Goal: Find specific page/section: Find specific page/section

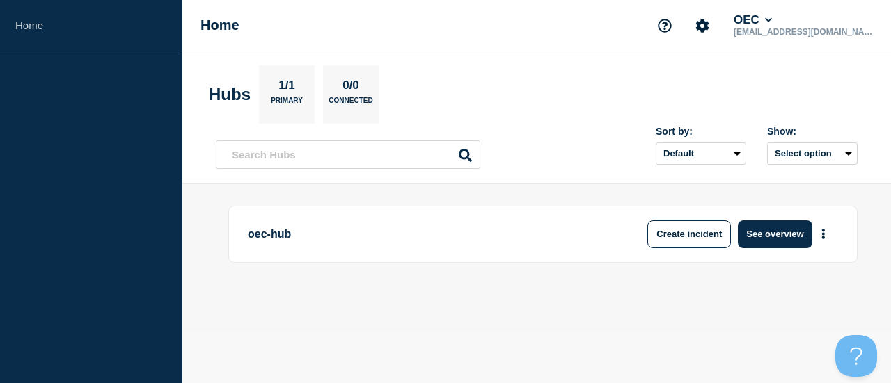
drag, startPoint x: 0, startPoint y: 0, endPoint x: 47, endPoint y: 98, distance: 108.6
click at [44, 98] on aside "Home" at bounding box center [91, 191] width 182 height 383
click at [709, 22] on icon "Account settings" at bounding box center [702, 25] width 13 height 13
click at [725, 76] on ul "Team Members" at bounding box center [726, 76] width 80 height 23
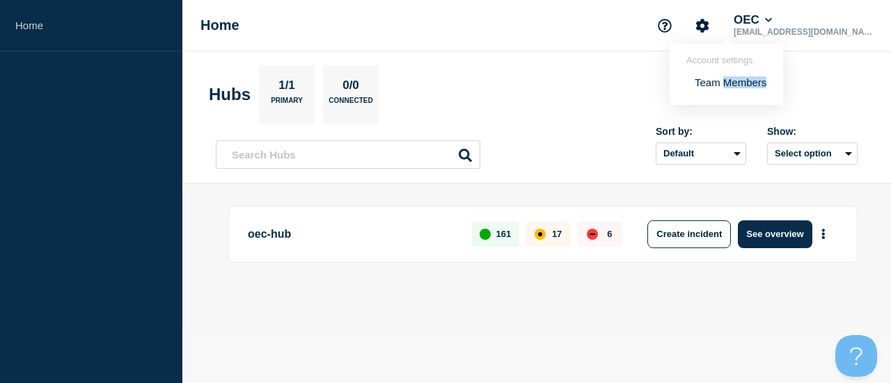
click at [721, 83] on link "Team Members" at bounding box center [730, 83] width 72 height 12
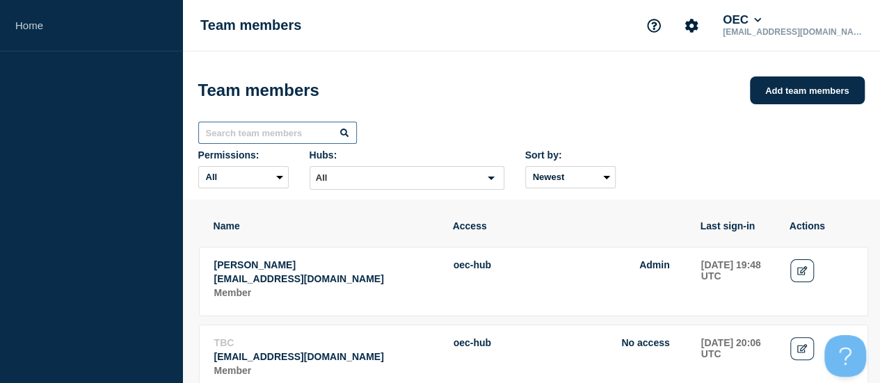
click at [255, 144] on input "text" at bounding box center [277, 133] width 159 height 22
paste input "hemeshwaran"
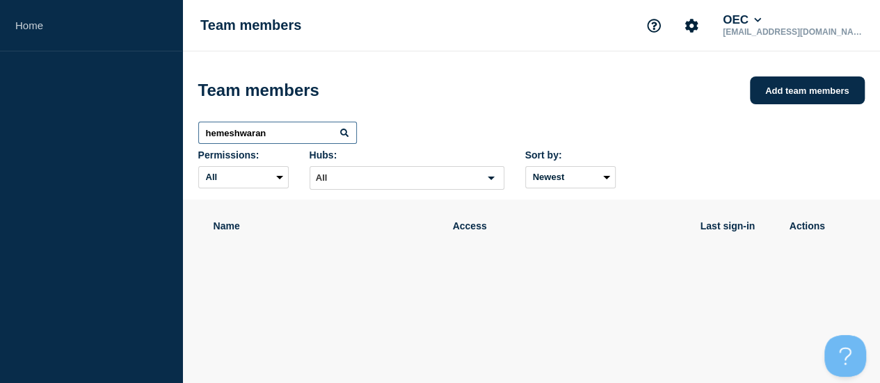
type input "hemeshwaran"
